Goal: Navigation & Orientation: Find specific page/section

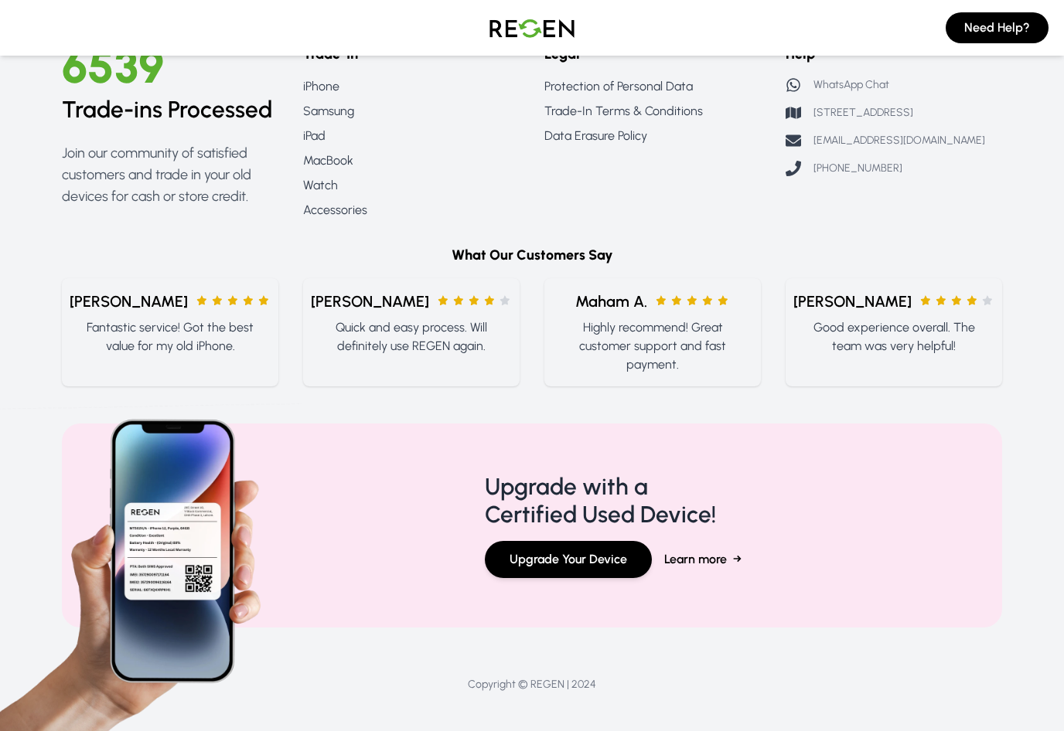
scroll to position [721, 0]
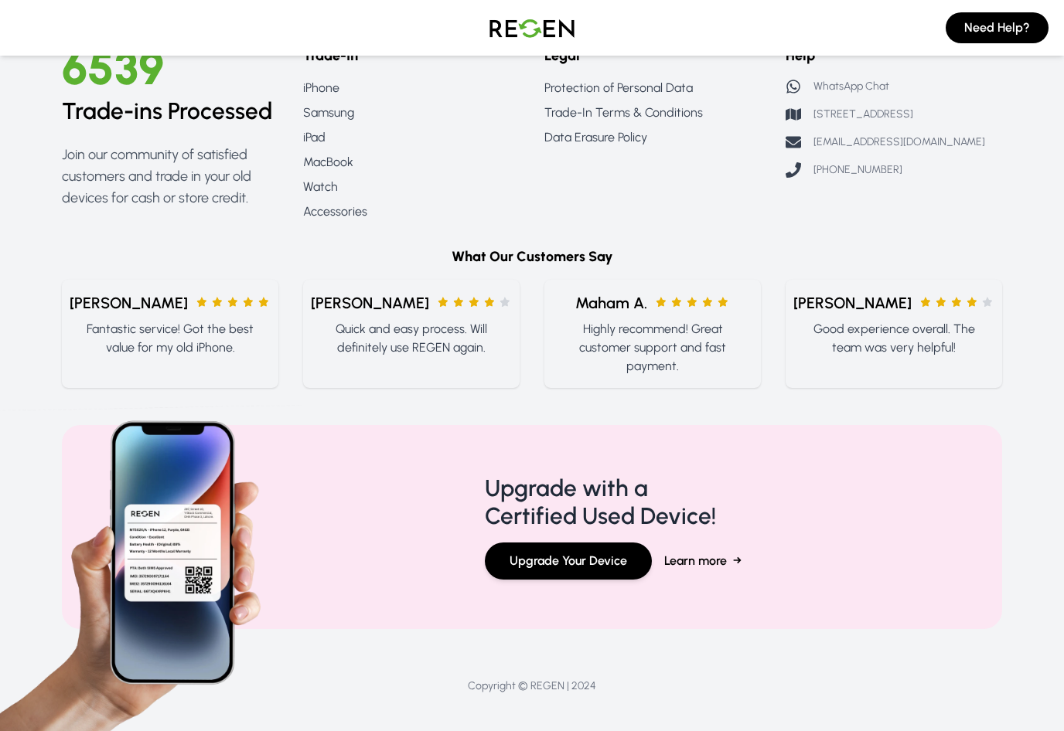
click at [201, 209] on p "Join our community of satisfied customers and trade in your old devices for cas…" at bounding box center [170, 176] width 216 height 65
click at [319, 147] on link "iPad" at bounding box center [411, 137] width 216 height 19
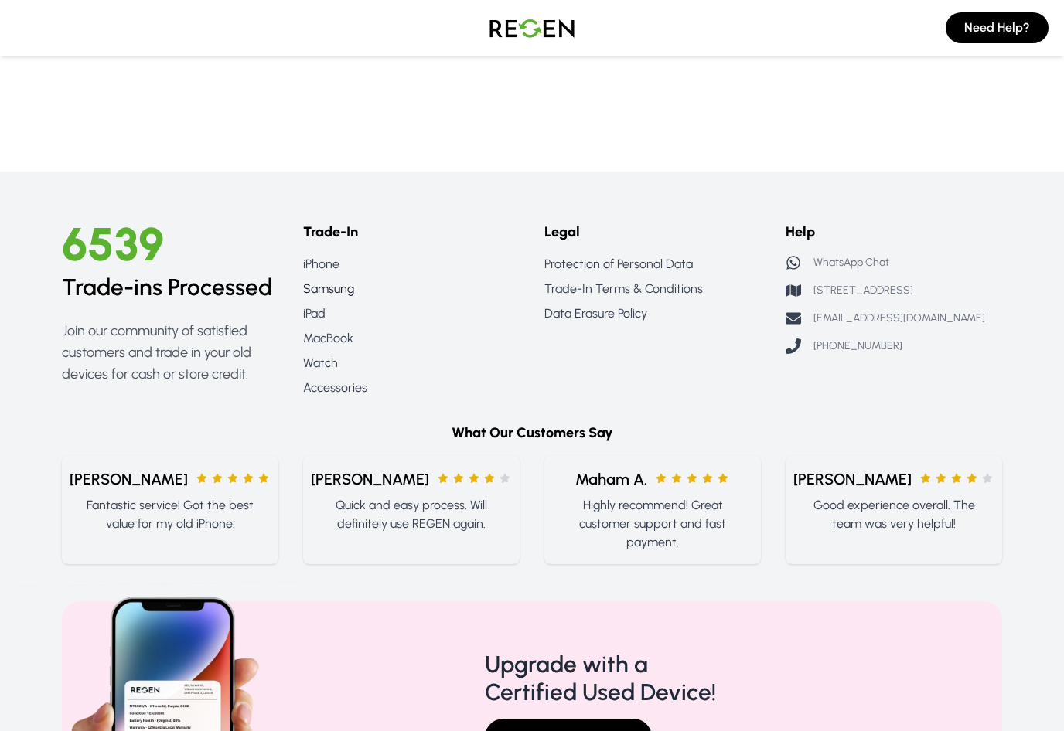
scroll to position [1396, 0]
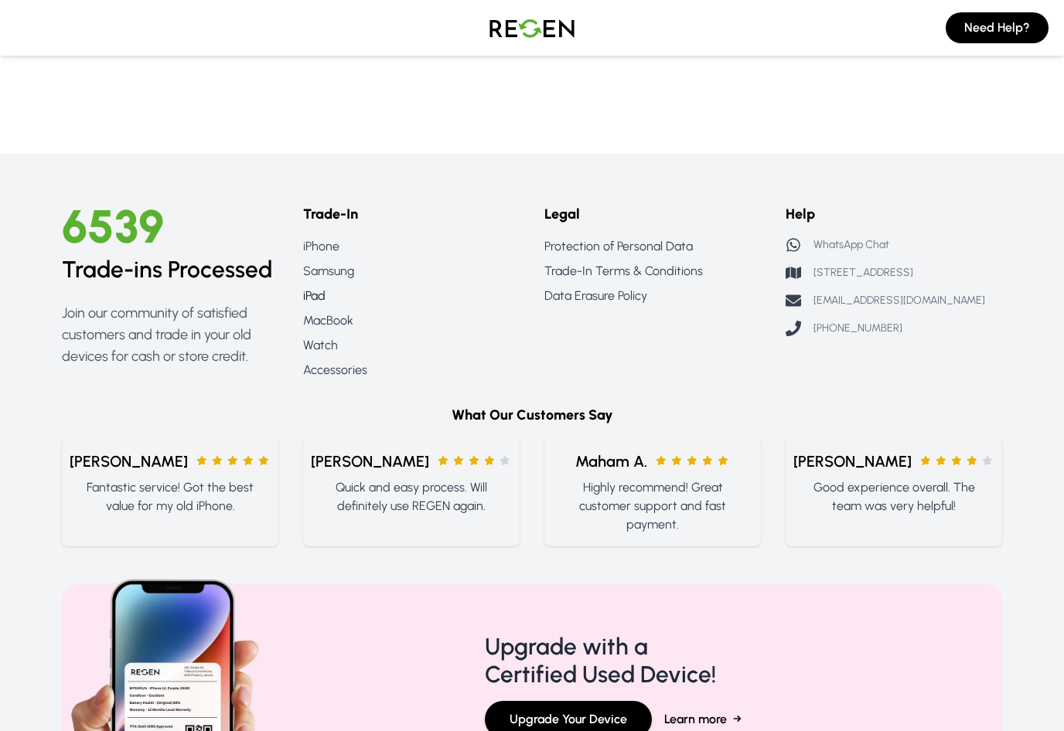
click at [315, 298] on link "iPad" at bounding box center [411, 296] width 216 height 19
click at [315, 369] on link "Accessories" at bounding box center [411, 370] width 216 height 19
click at [342, 376] on link "Accessories" at bounding box center [411, 370] width 216 height 19
click at [343, 376] on link "Accessories" at bounding box center [411, 370] width 216 height 19
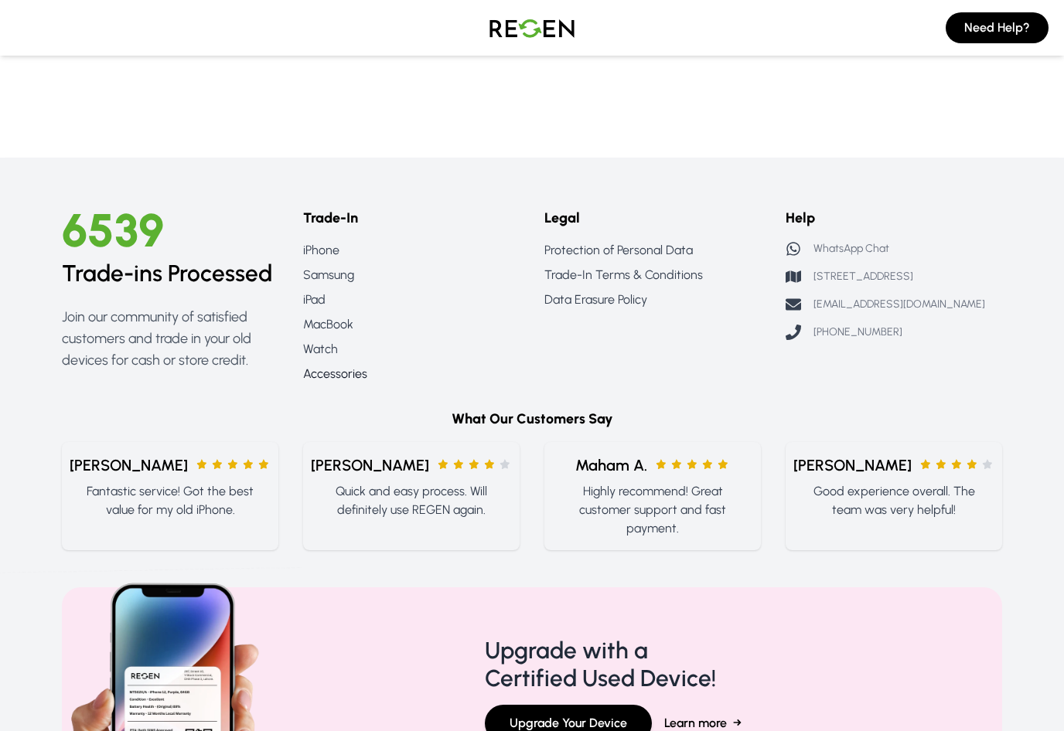
scroll to position [1392, 0]
click at [358, 371] on link "Accessories" at bounding box center [411, 373] width 216 height 19
click at [352, 382] on link "Accessories" at bounding box center [411, 373] width 216 height 19
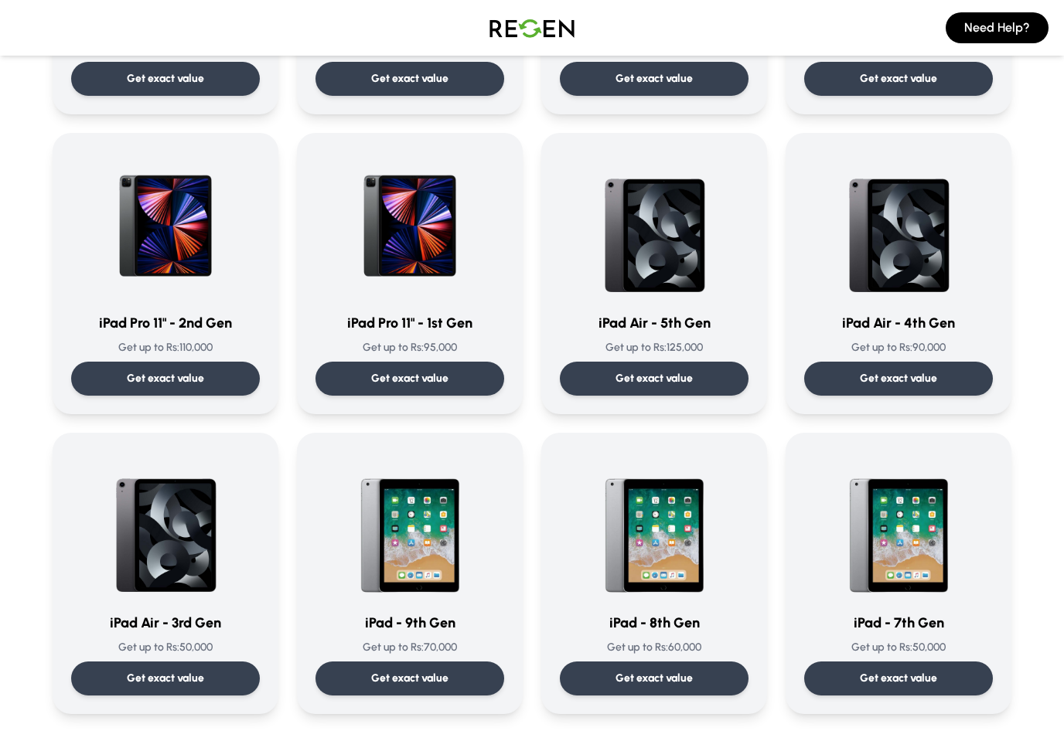
scroll to position [22, 0]
